Goal: Find specific page/section: Find specific page/section

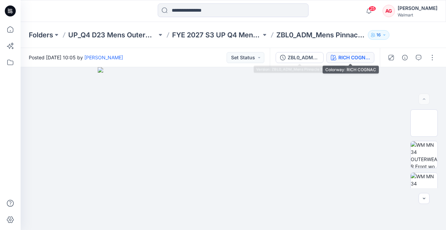
click at [348, 56] on div "RICH COGNAC" at bounding box center [355, 58] width 32 height 8
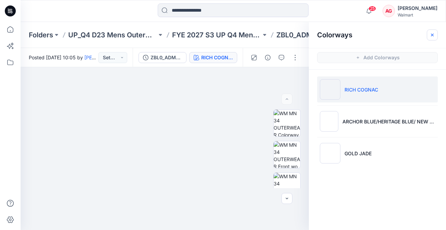
click at [435, 36] on icon "button" at bounding box center [432, 34] width 5 height 5
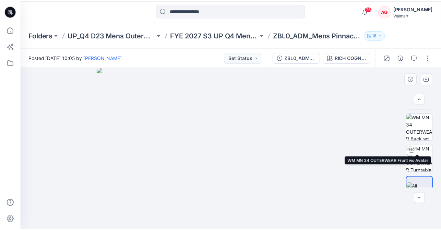
scroll to position [75, 0]
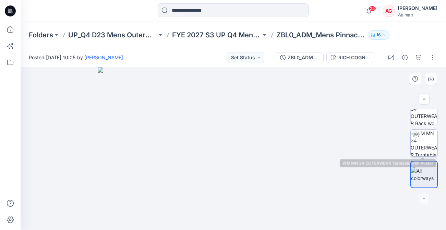
click at [423, 142] on img at bounding box center [424, 143] width 27 height 27
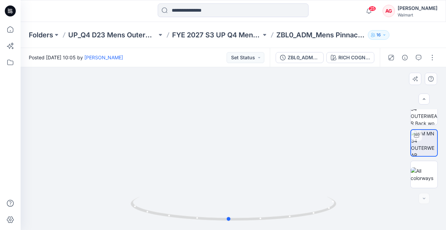
click at [340, 211] on div at bounding box center [234, 148] width 426 height 163
click at [431, 173] on img at bounding box center [424, 174] width 27 height 14
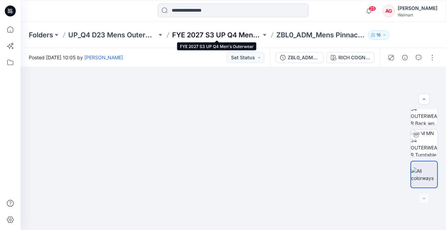
click at [182, 37] on p "FYE 2027 S3 UP Q4 Men's Outerwear" at bounding box center [216, 35] width 89 height 10
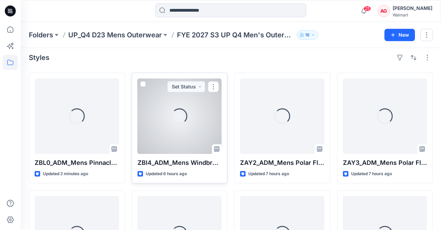
scroll to position [5, 0]
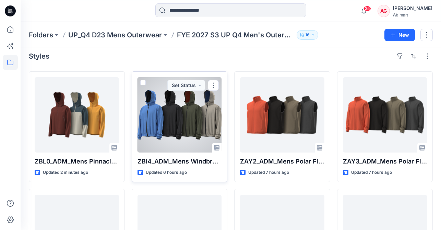
click at [186, 129] on div at bounding box center [180, 114] width 84 height 75
